Goal: Transaction & Acquisition: Purchase product/service

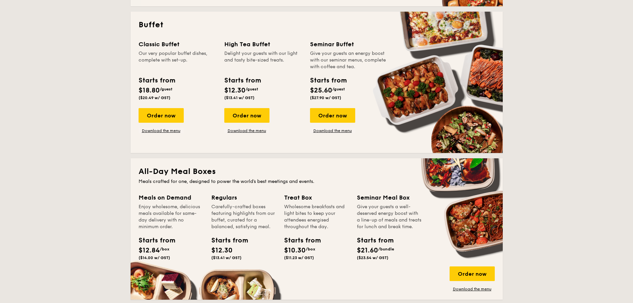
scroll to position [233, 0]
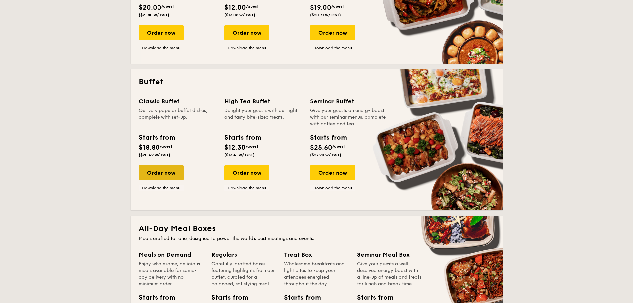
click at [171, 172] on div "Order now" at bounding box center [161, 172] width 45 height 15
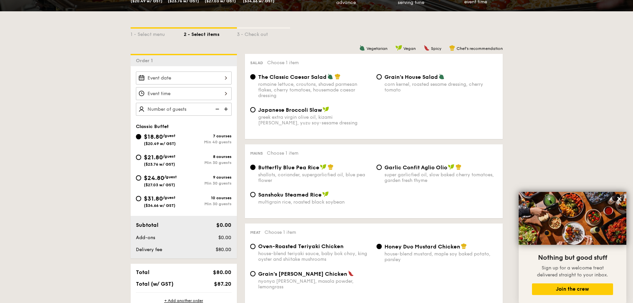
scroll to position [133, 0]
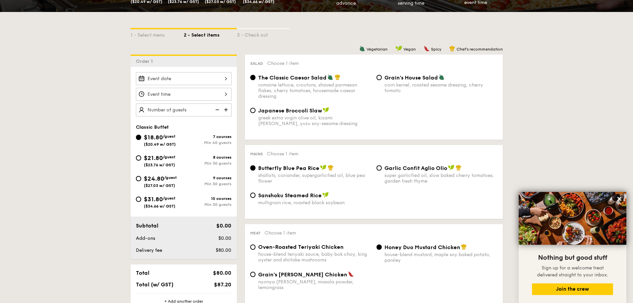
click at [224, 77] on div at bounding box center [184, 78] width 96 height 13
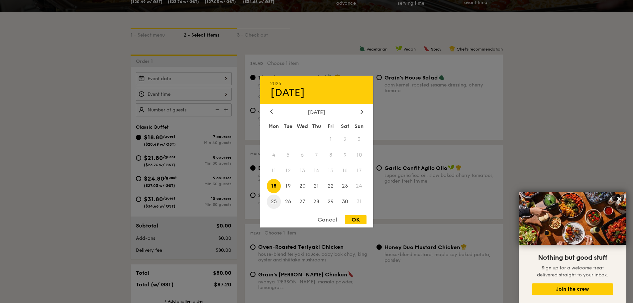
click at [274, 203] on span "25" at bounding box center [274, 201] width 14 height 14
click at [356, 218] on div "OK" at bounding box center [356, 219] width 22 height 9
type input "[DATE]"
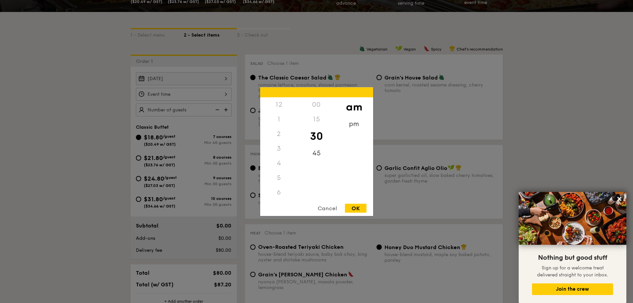
click at [185, 92] on div "12 1 2 3 4 5 6 7 8 9 10 11 00 15 30 45 am pm Cancel OK" at bounding box center [184, 94] width 96 height 13
click at [276, 194] on div "11" at bounding box center [279, 198] width 38 height 19
click at [354, 213] on div "Cancel OK" at bounding box center [316, 209] width 113 height 12
click at [358, 211] on div "OK" at bounding box center [356, 207] width 22 height 9
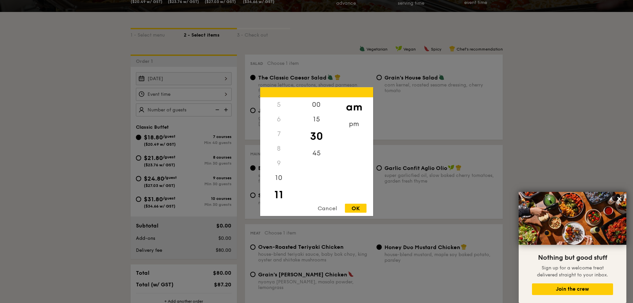
type input "11:30AM"
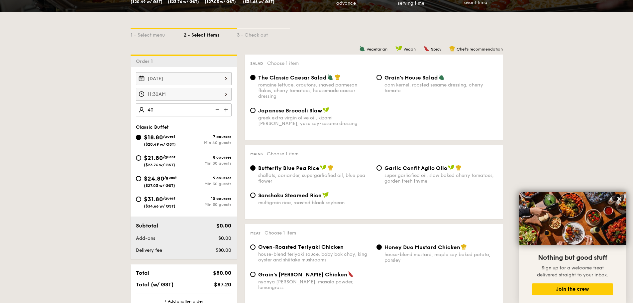
type input "40 guests"
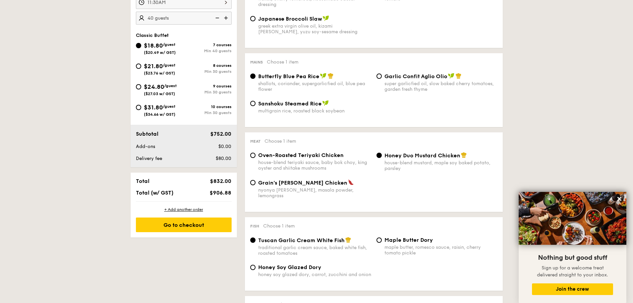
scroll to position [233, 0]
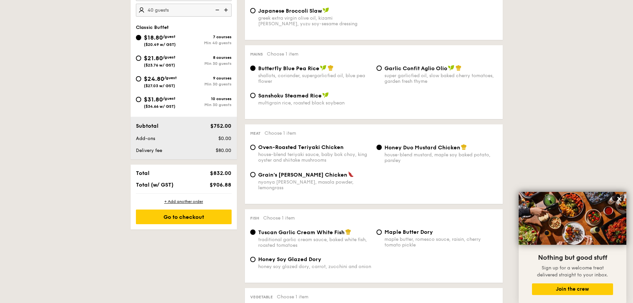
drag, startPoint x: 217, startPoint y: 150, endPoint x: 231, endPoint y: 151, distance: 14.0
click at [231, 151] on span "$80.00" at bounding box center [224, 150] width 16 height 6
click at [232, 149] on div "$80.00" at bounding box center [214, 150] width 41 height 7
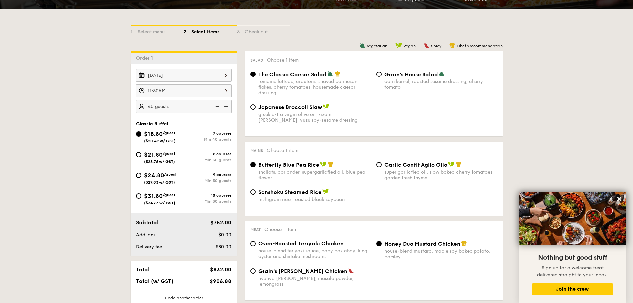
scroll to position [133, 0]
